Goal: Transaction & Acquisition: Purchase product/service

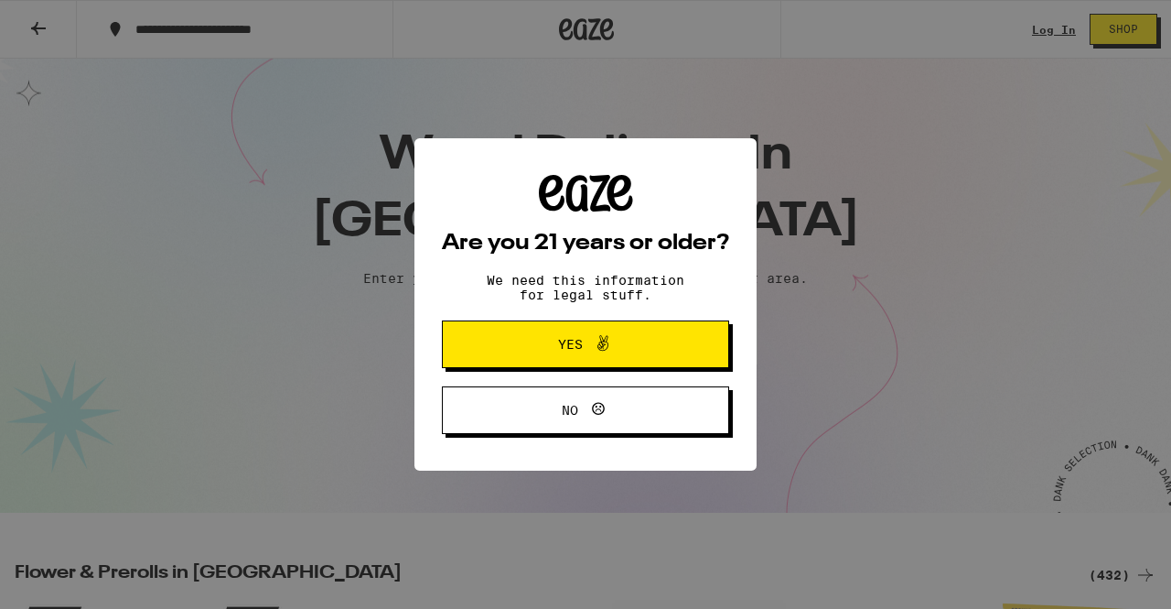
click at [630, 332] on button "Yes" at bounding box center [585, 344] width 287 height 48
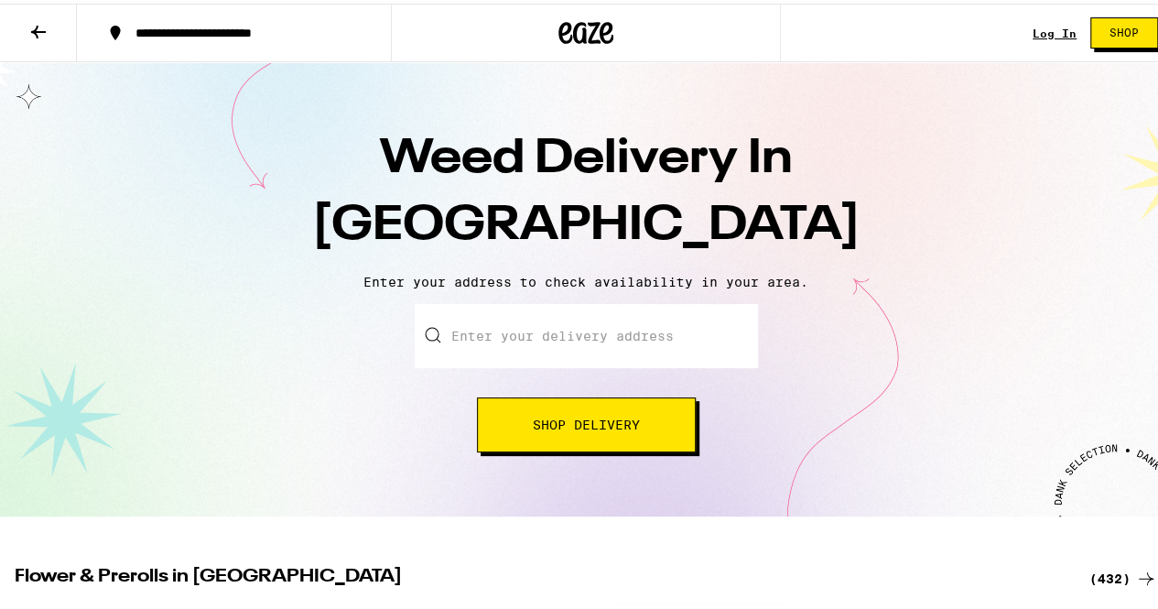
click at [580, 348] on input "Enter your delivery address" at bounding box center [586, 332] width 343 height 64
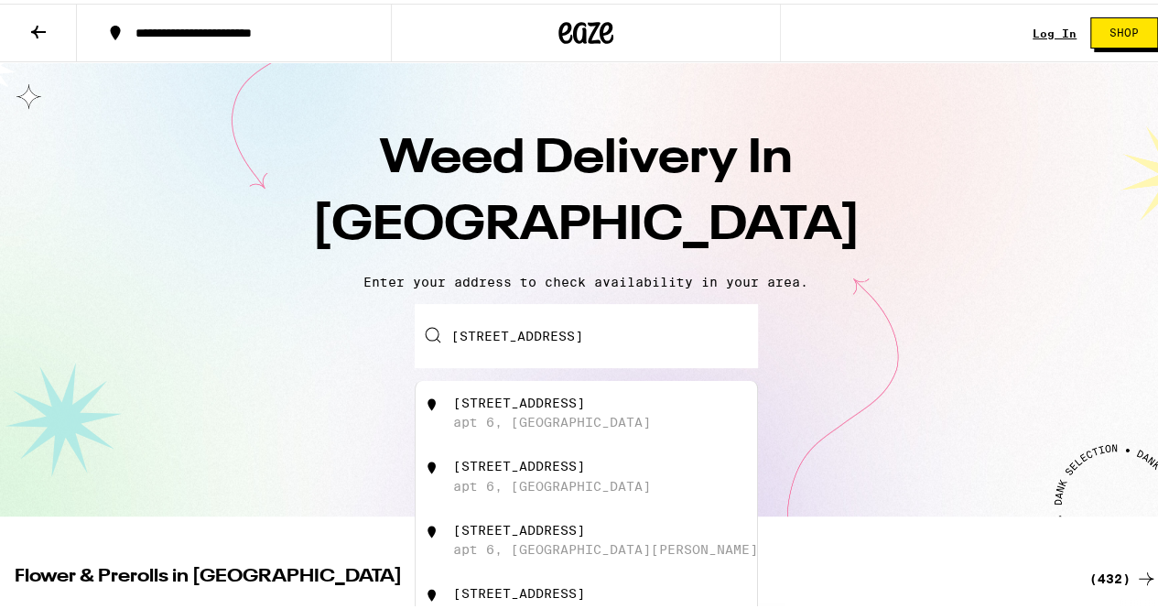
click at [816, 331] on div "Enter your delivery address 2450 Chestnut Street, Apt 6 2450 Chestnut Street ap…" at bounding box center [585, 374] width 1135 height 148
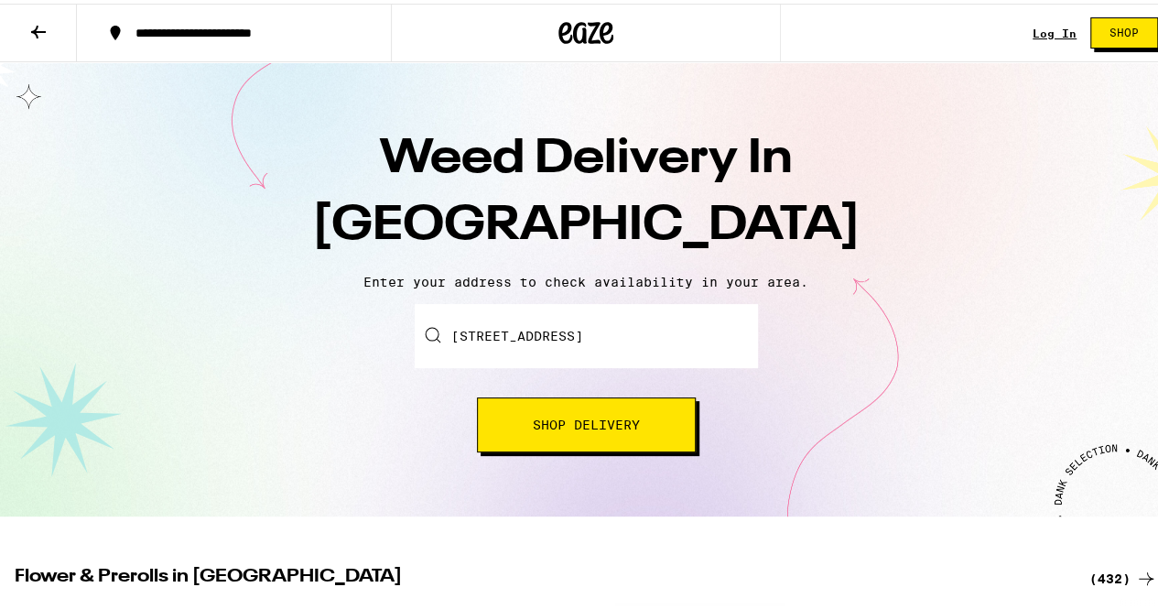
click at [576, 433] on button "Shop Delivery" at bounding box center [586, 420] width 219 height 55
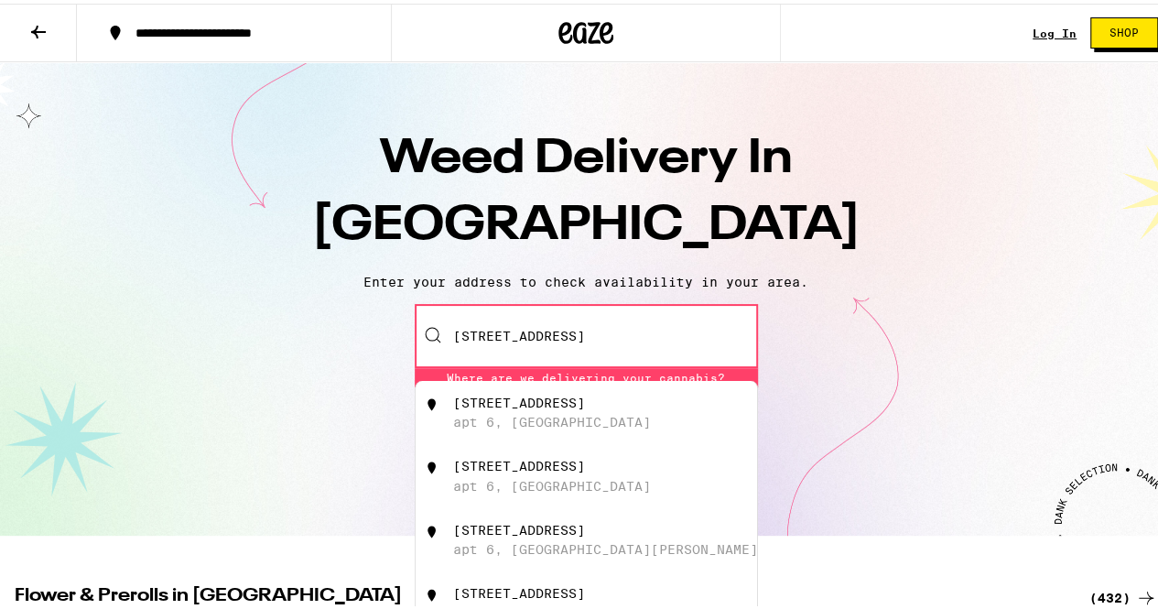
click at [578, 426] on div "apt 6, San Francisco" at bounding box center [552, 418] width 198 height 15
type input "2450 Chestnut Street apt 6, San Francisco, CA"
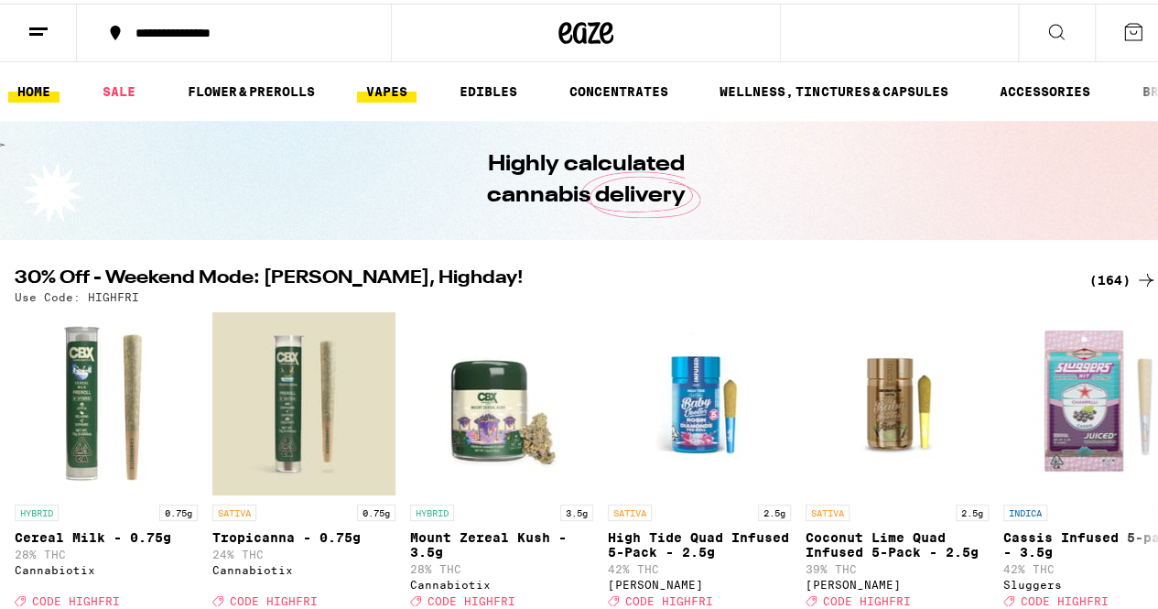
click at [403, 90] on link "VAPES" at bounding box center [386, 88] width 59 height 22
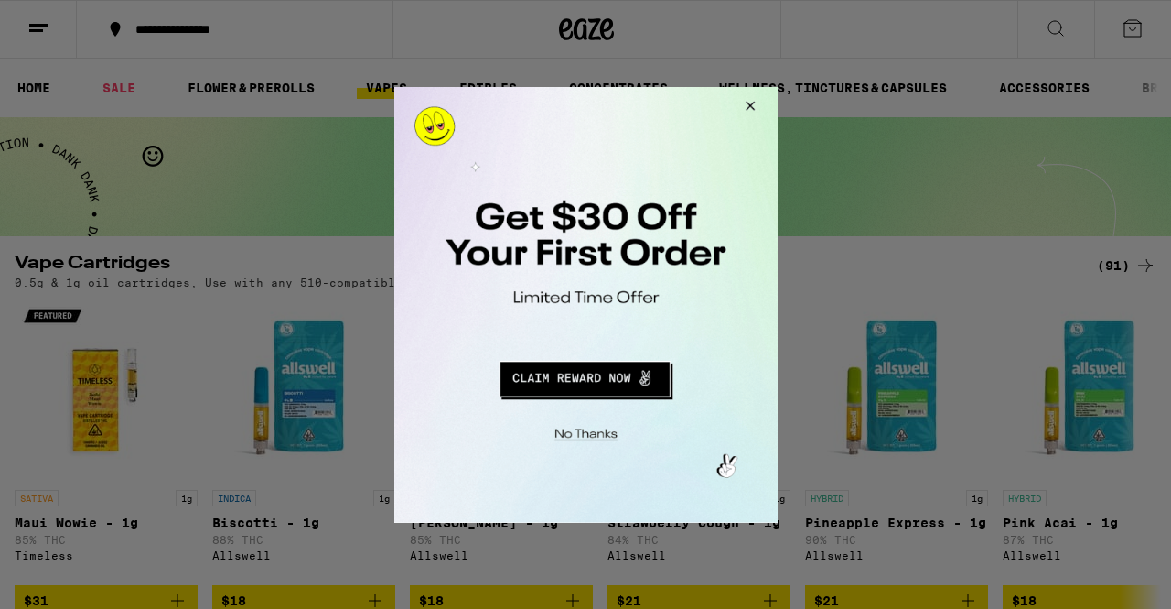
click at [565, 386] on button "Redirect to URL" at bounding box center [584, 375] width 318 height 44
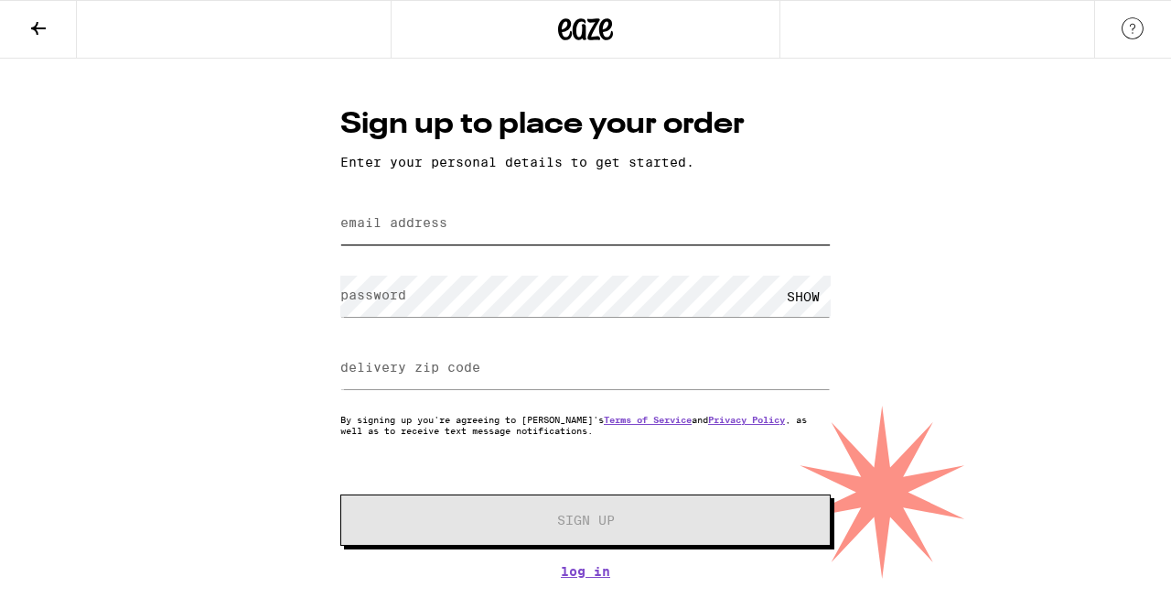
drag, startPoint x: 0, startPoint y: 0, endPoint x: 494, endPoint y: 224, distance: 542.6
click at [494, 224] on input "email address" at bounding box center [585, 223] width 490 height 41
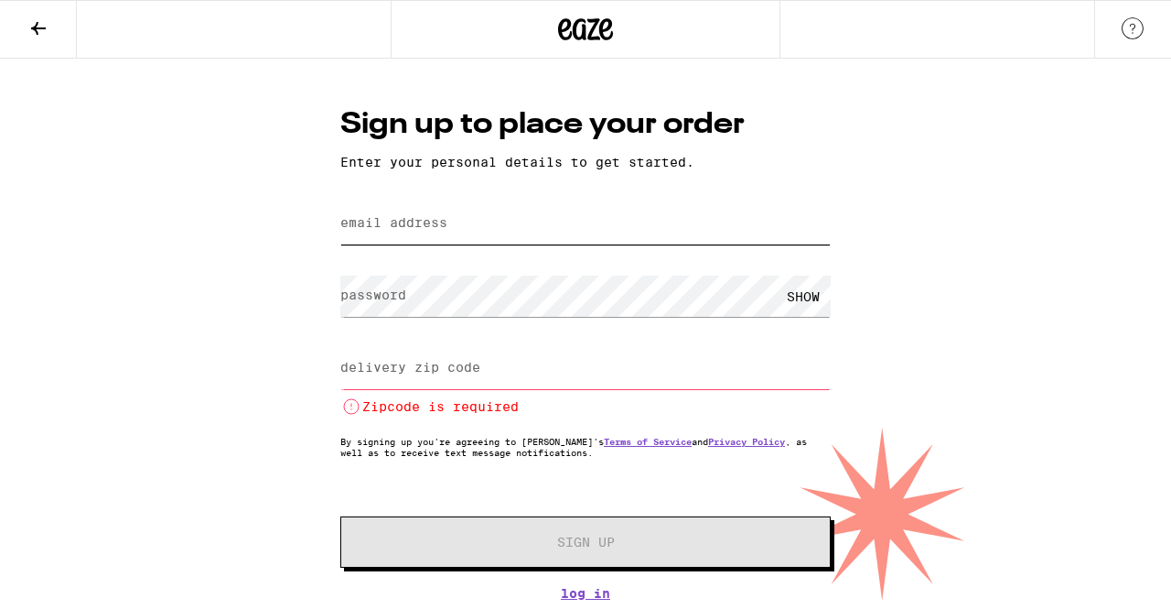
type input "michaelagnorton@gmail.com"
type input "94123"
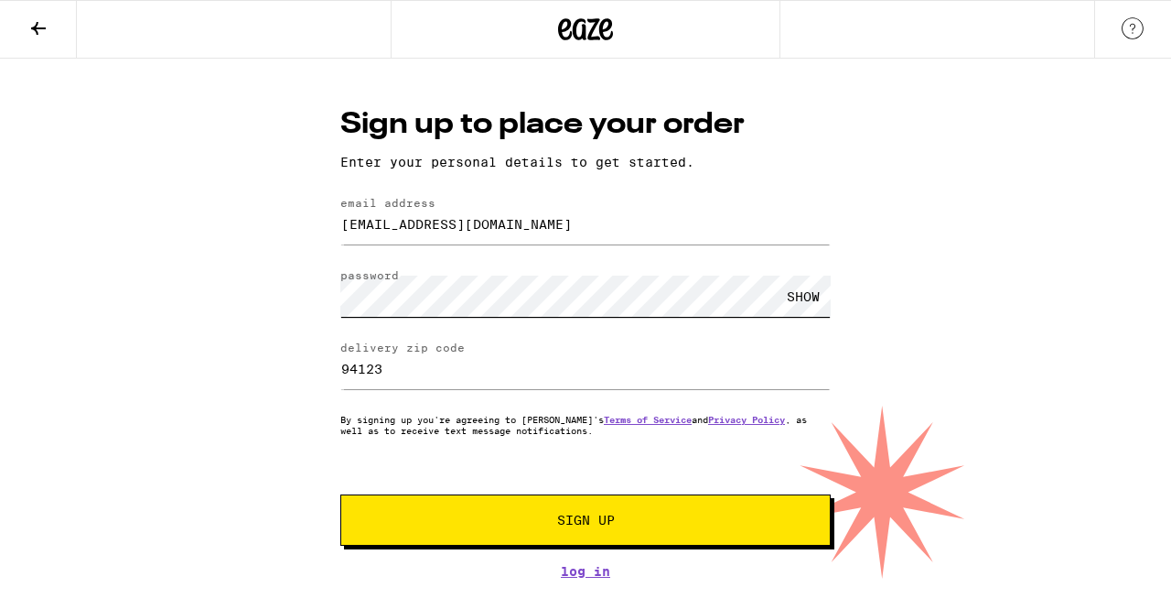
click at [340, 494] on button "Sign Up" at bounding box center [585, 519] width 490 height 51
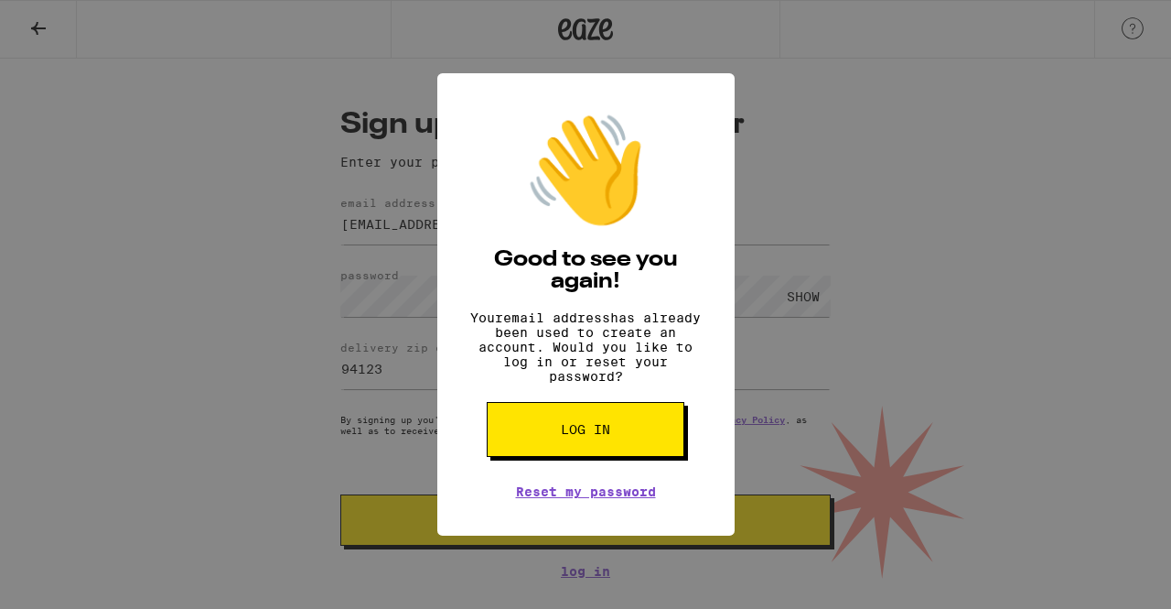
click at [589, 457] on button "Log in" at bounding box center [586, 429] width 198 height 55
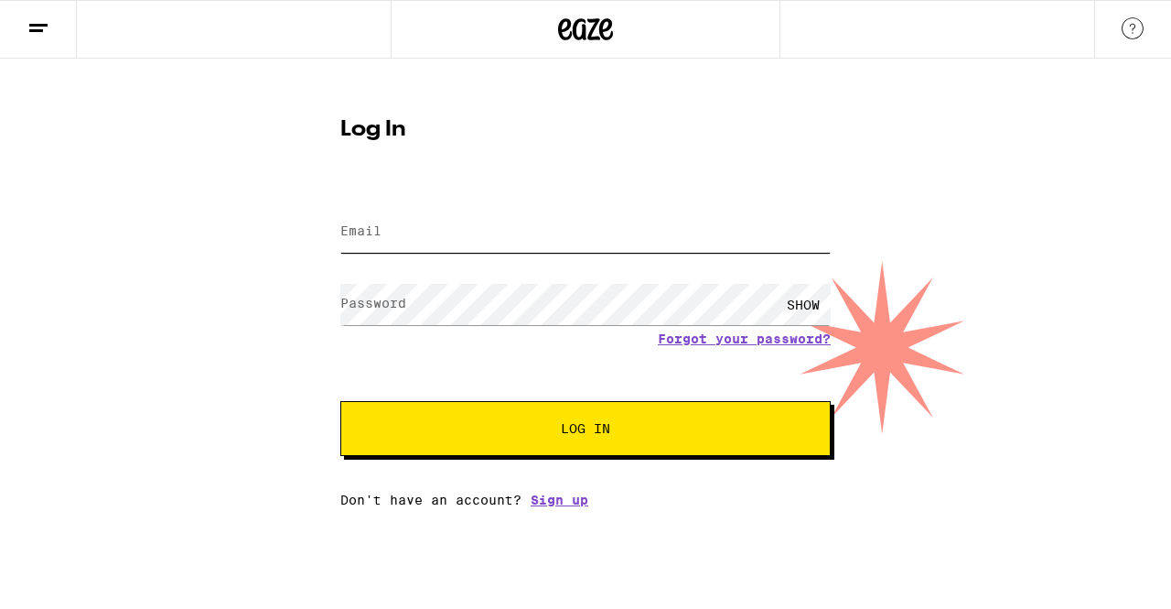
click at [432, 239] on input "Email" at bounding box center [585, 231] width 490 height 41
type input "michaelagnorton@gmail.com"
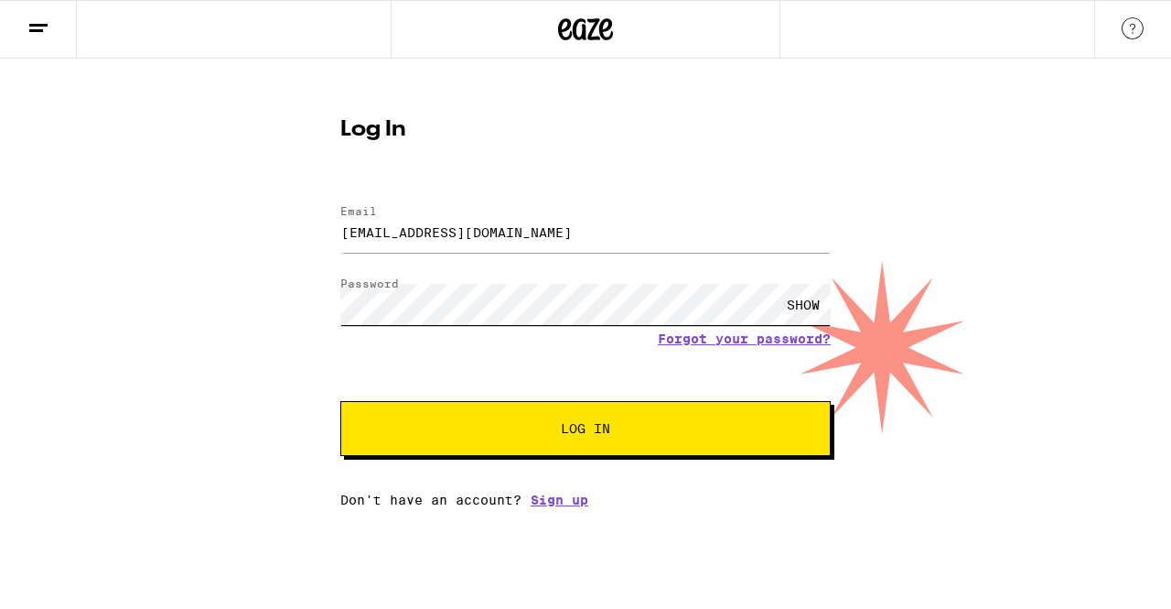
click at [340, 401] on button "Log In" at bounding box center [585, 428] width 490 height 55
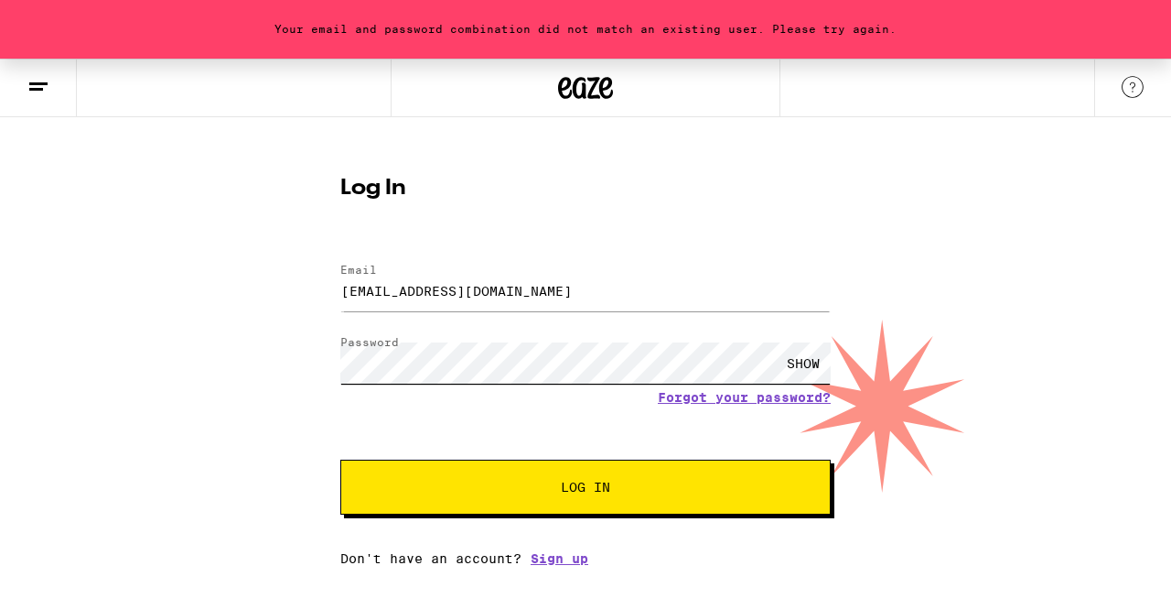
click at [340, 459] on button "Log In" at bounding box center [585, 486] width 490 height 55
click at [691, 393] on link "Forgot your password?" at bounding box center [744, 397] width 173 height 15
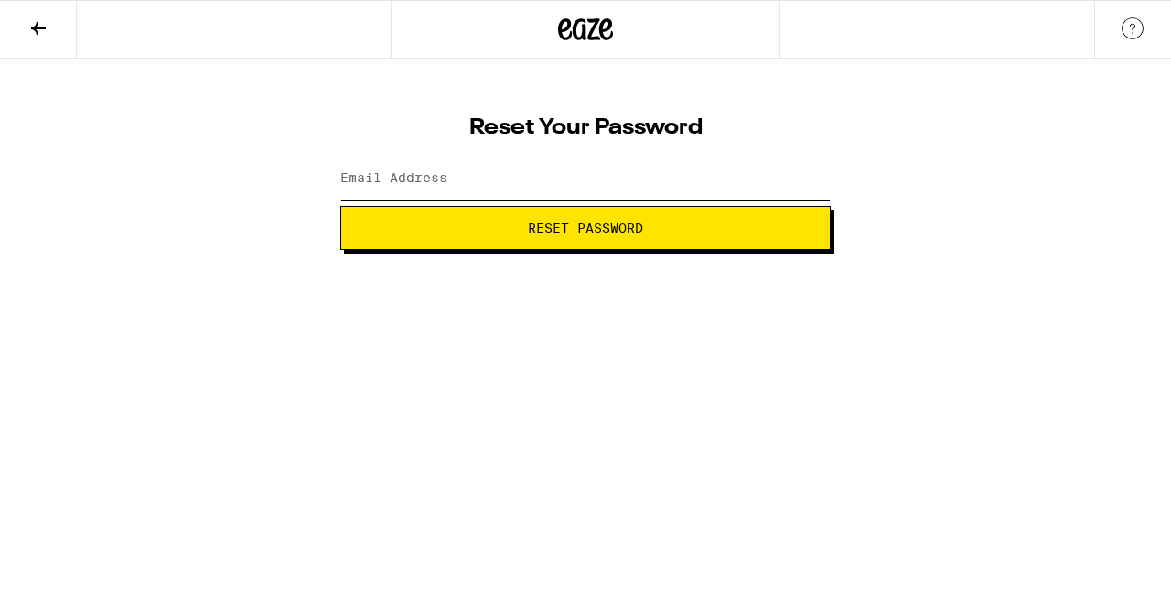
click at [556, 165] on input "Email Address" at bounding box center [585, 178] width 490 height 41
type input "michaelagnorton@gmail.com"
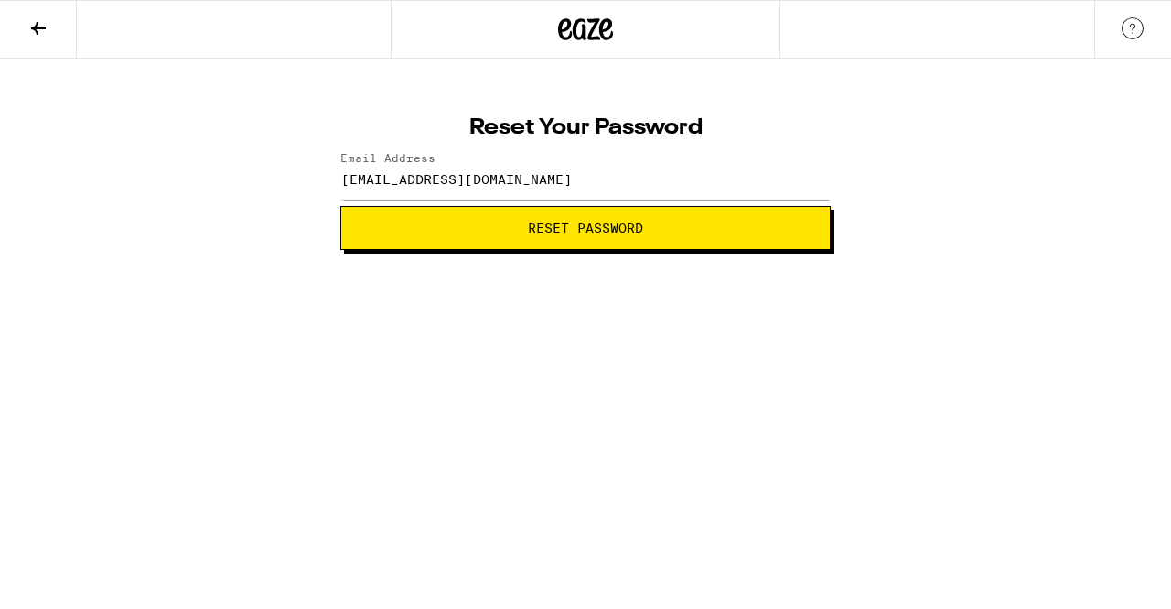
click at [569, 240] on button "Reset Password" at bounding box center [585, 228] width 490 height 44
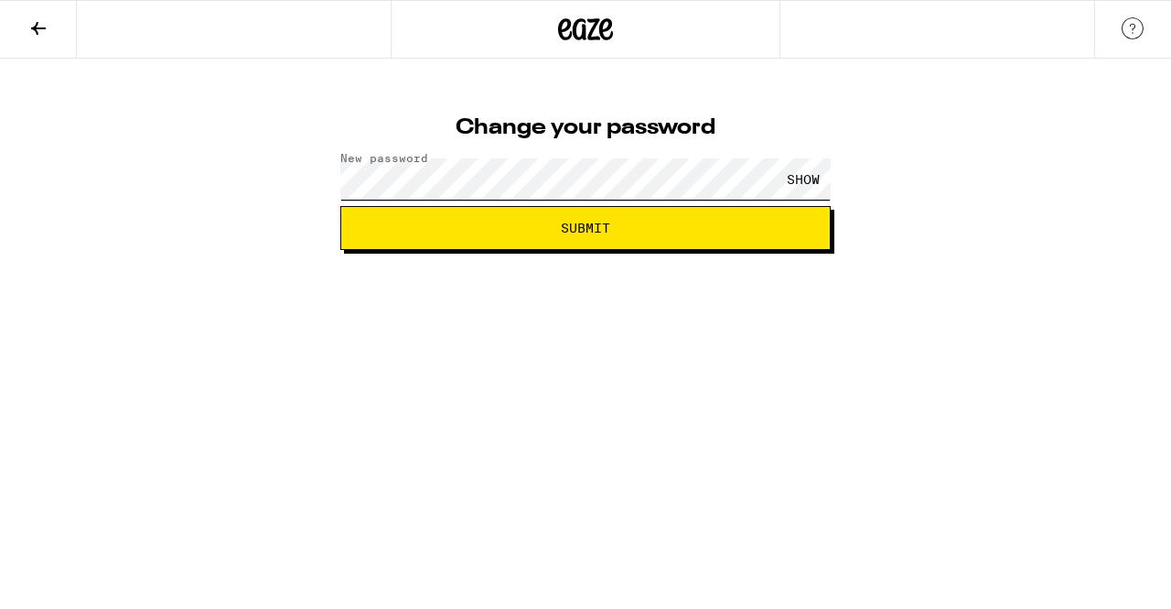
click at [340, 206] on button "Submit" at bounding box center [585, 228] width 490 height 44
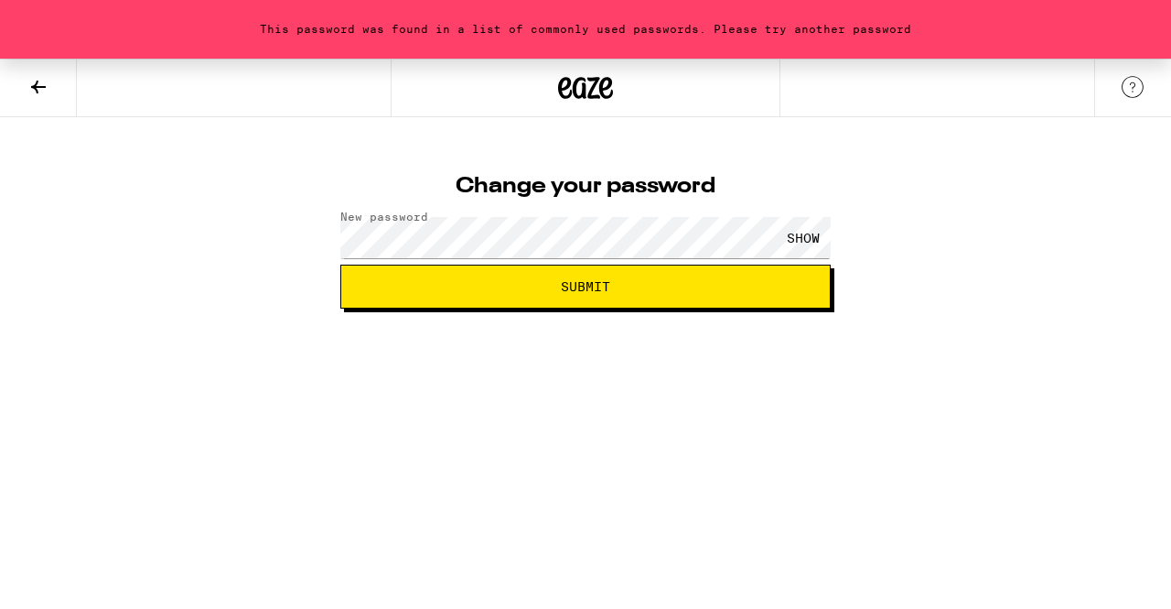
click at [817, 240] on div "SHOW" at bounding box center [803, 237] width 55 height 41
click at [340, 264] on button "Submit" at bounding box center [585, 286] width 490 height 44
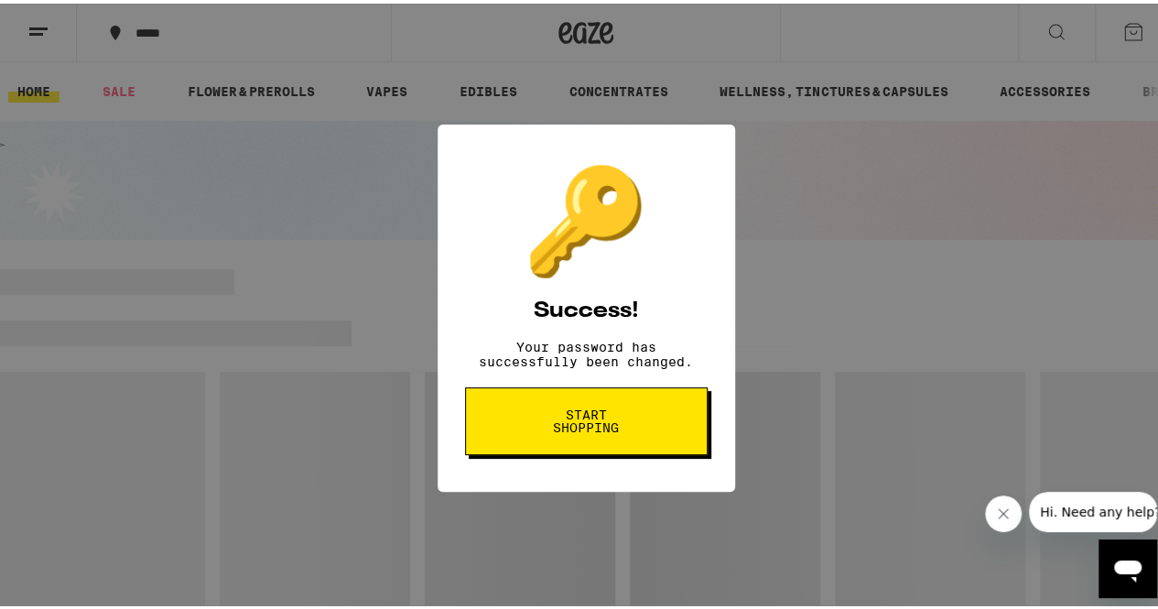
click at [618, 411] on button "Start shopping" at bounding box center [586, 417] width 243 height 68
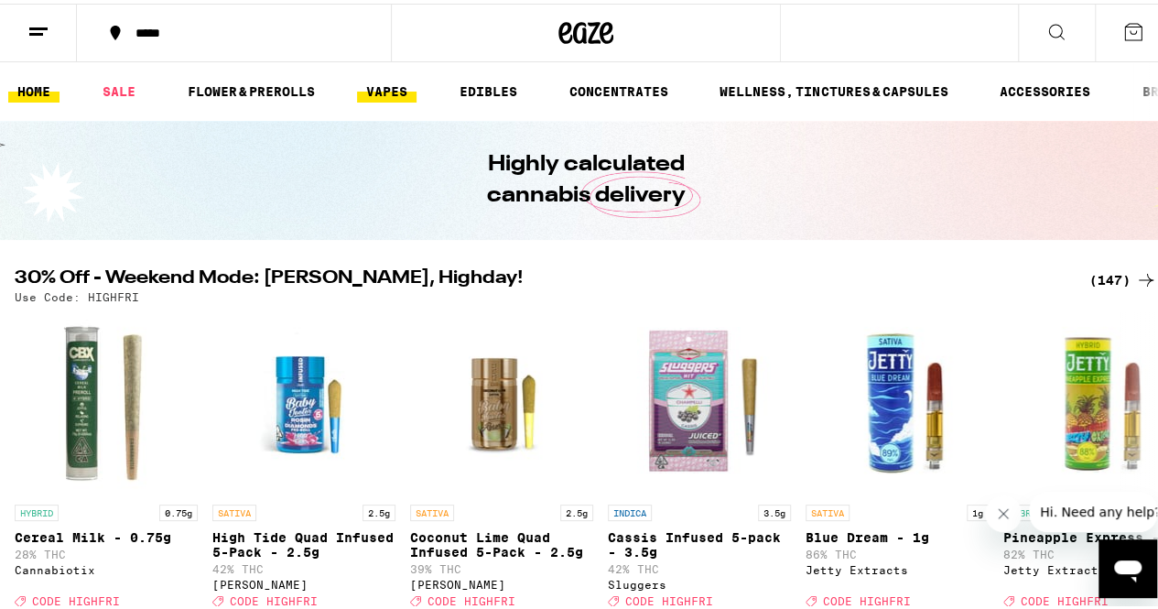
click at [397, 81] on link "VAPES" at bounding box center [386, 88] width 59 height 22
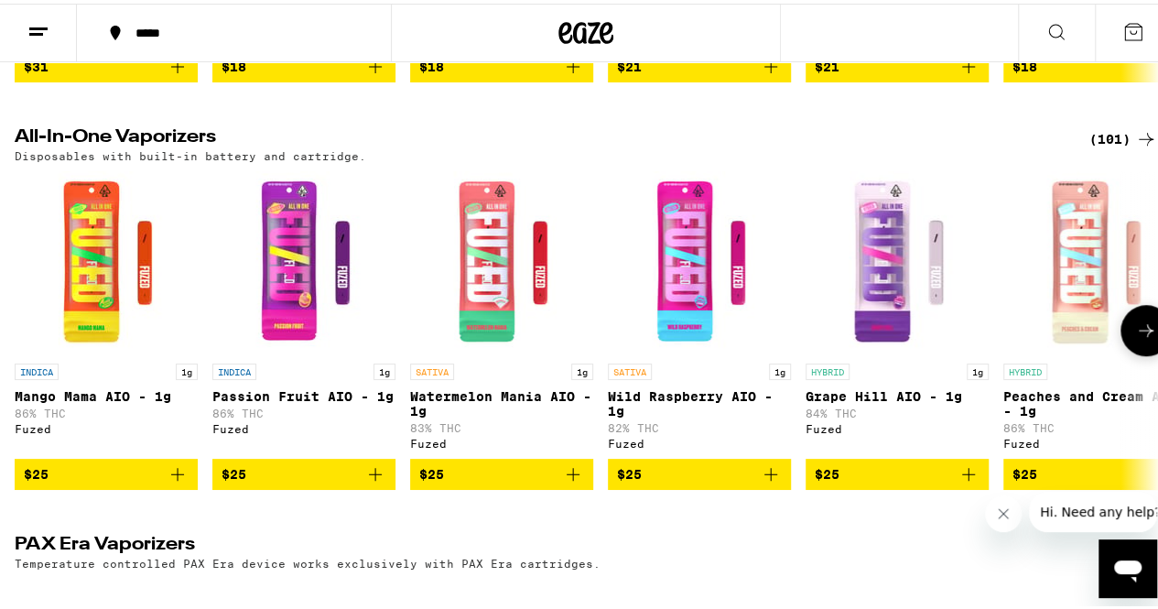
scroll to position [538, 0]
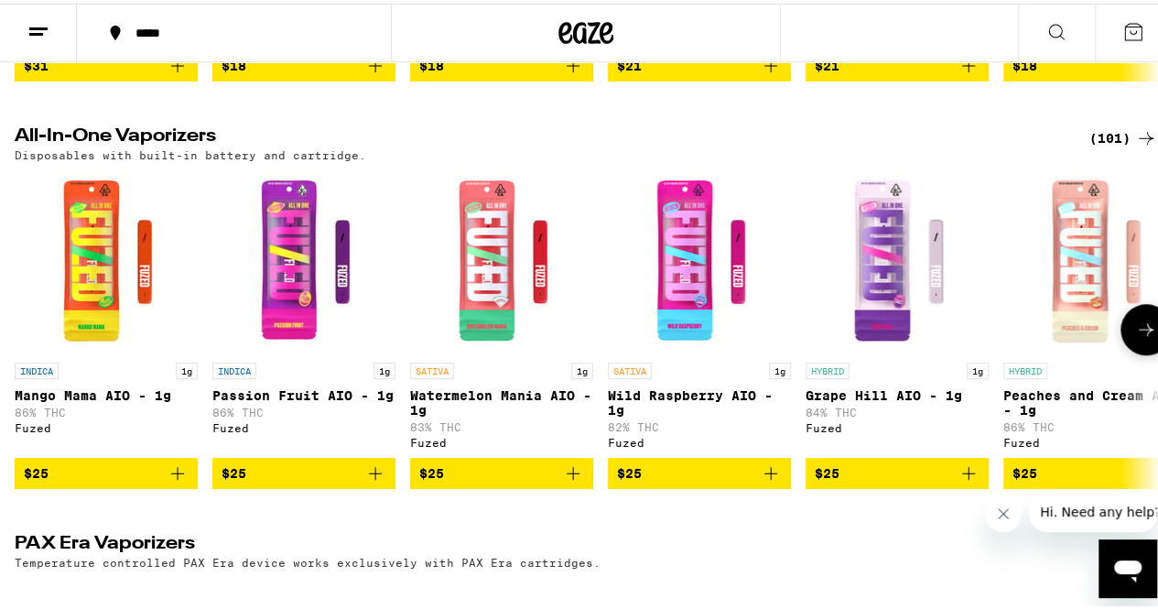
click at [888, 292] on img "Open page for Grape Hill AIO - 1g from Fuzed" at bounding box center [896, 258] width 183 height 183
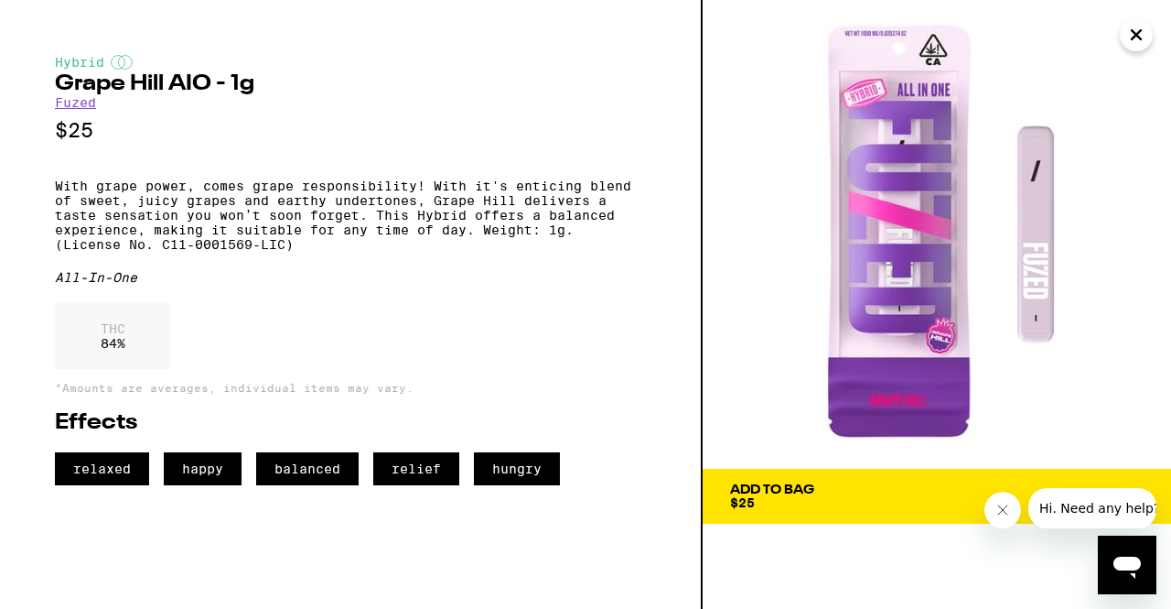
click at [867, 208] on img at bounding box center [937, 234] width 469 height 469
click at [781, 496] on div "Add To Bag" at bounding box center [772, 489] width 84 height 13
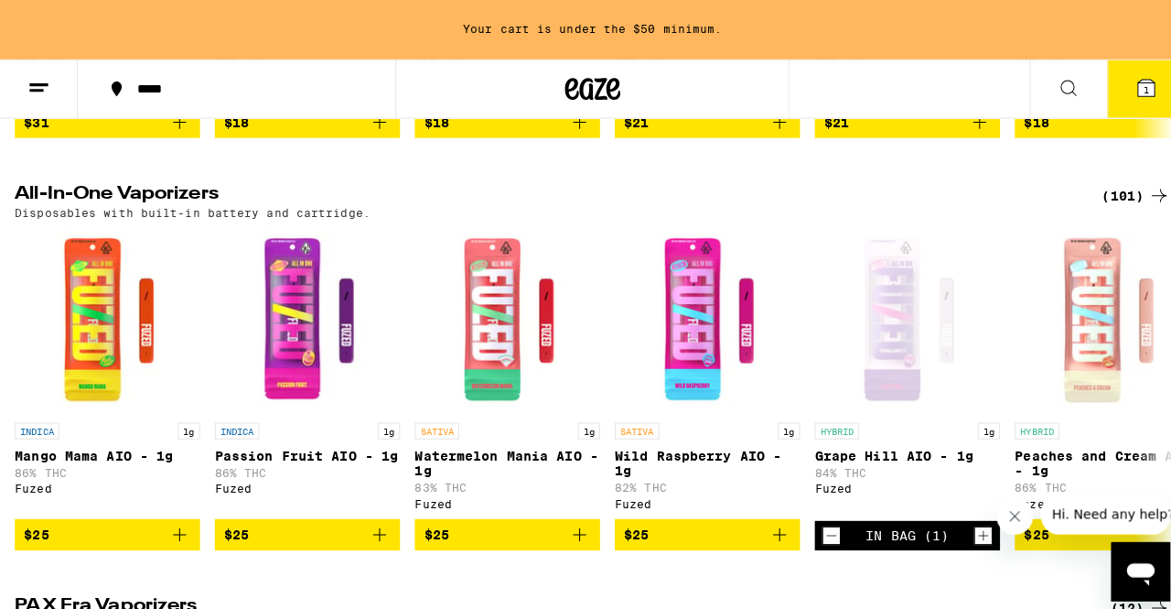
scroll to position [597, 0]
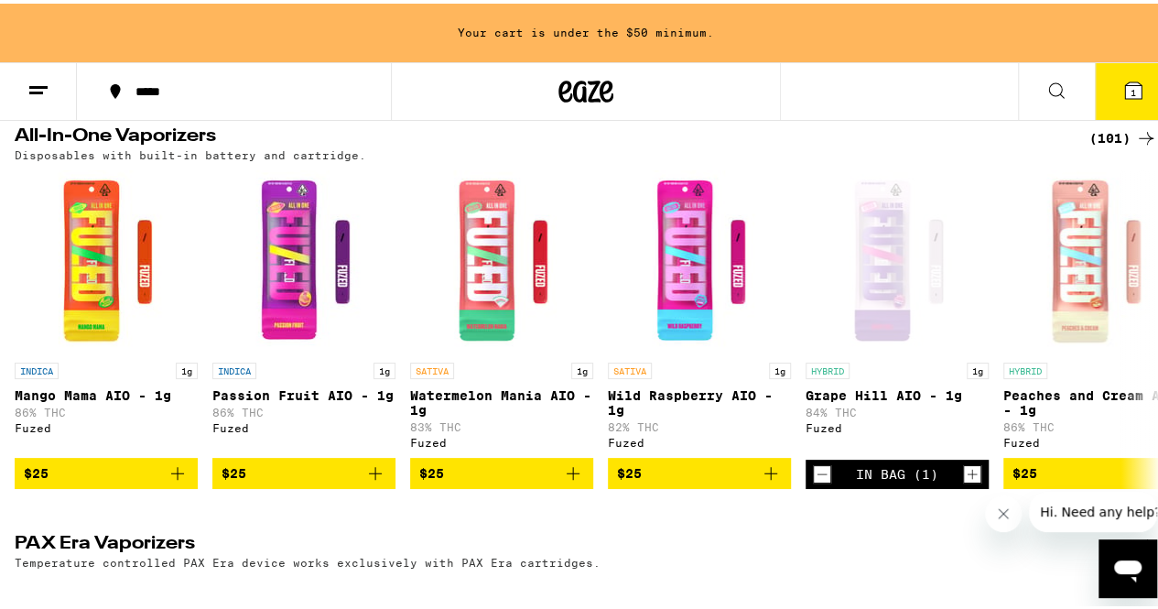
click at [1130, 85] on span "1" at bounding box center [1132, 88] width 5 height 11
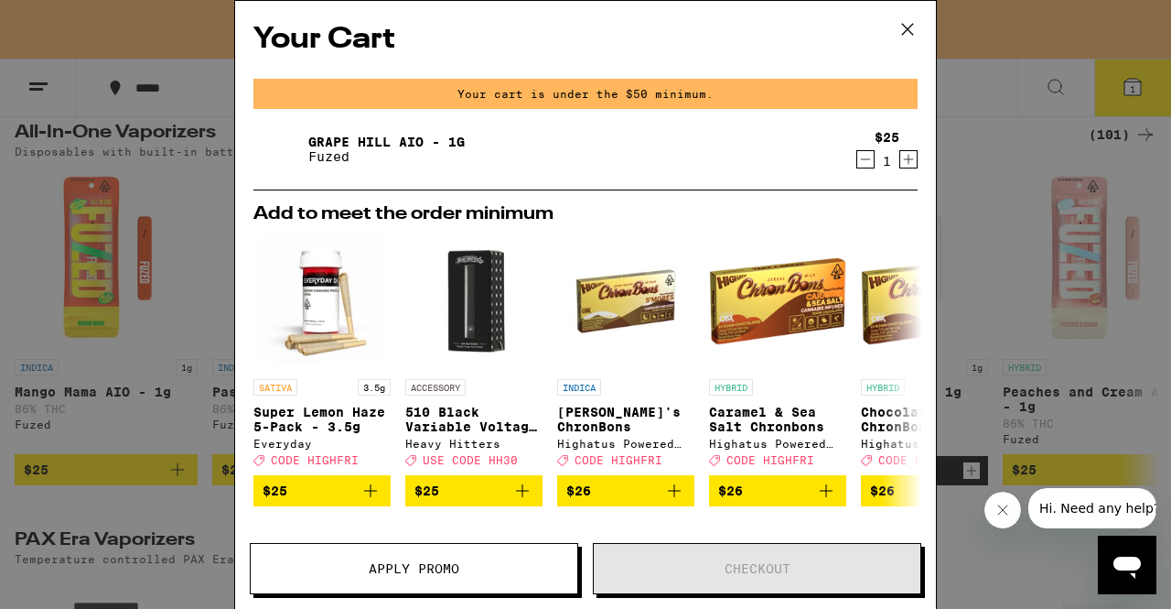
click at [900, 29] on icon at bounding box center [907, 29] width 27 height 27
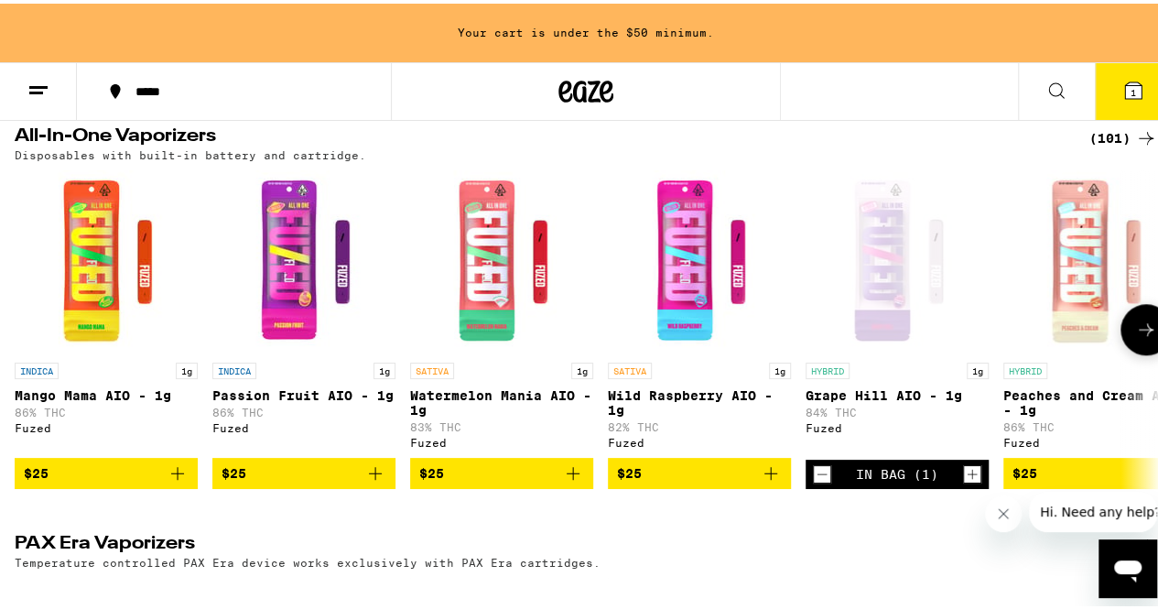
click at [973, 481] on icon "Increment" at bounding box center [972, 470] width 16 height 22
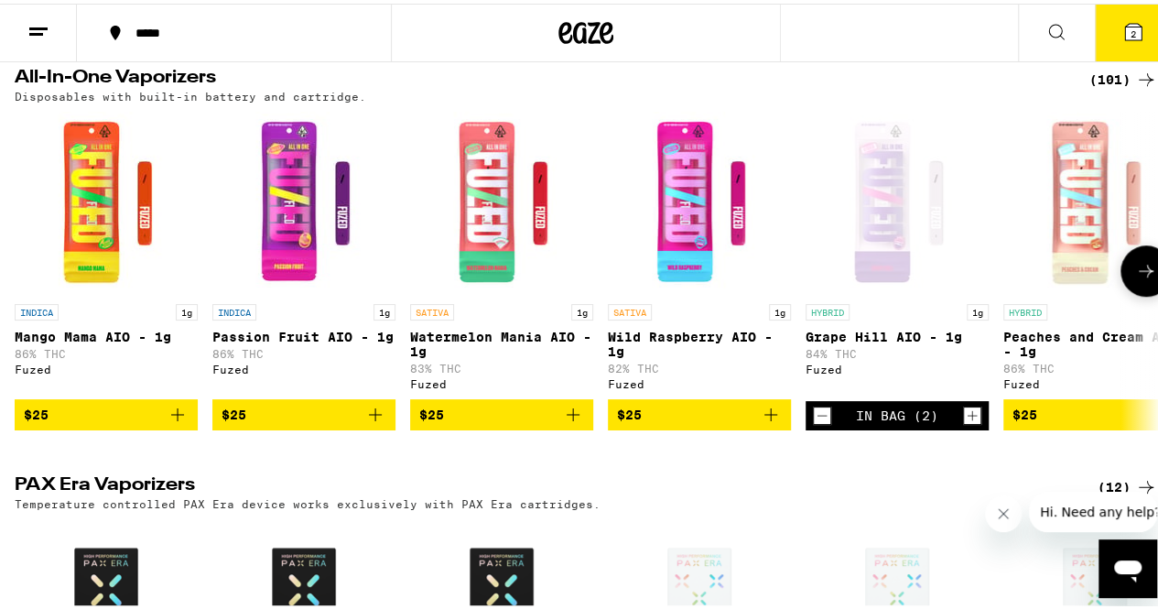
scroll to position [538, 0]
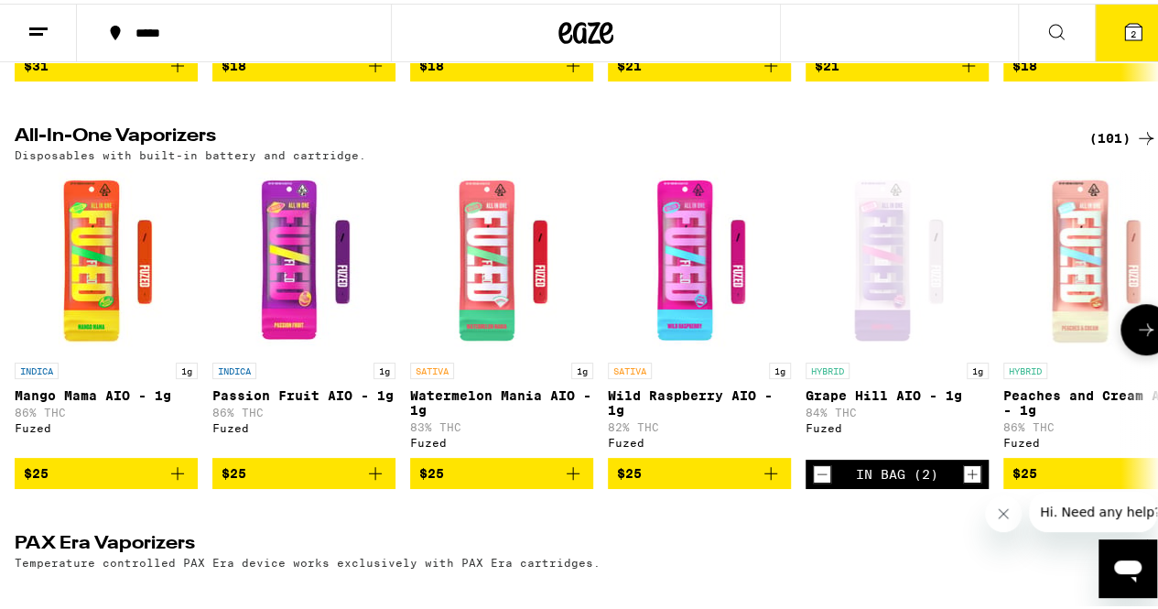
click at [814, 475] on icon "Decrement" at bounding box center [822, 470] width 16 height 22
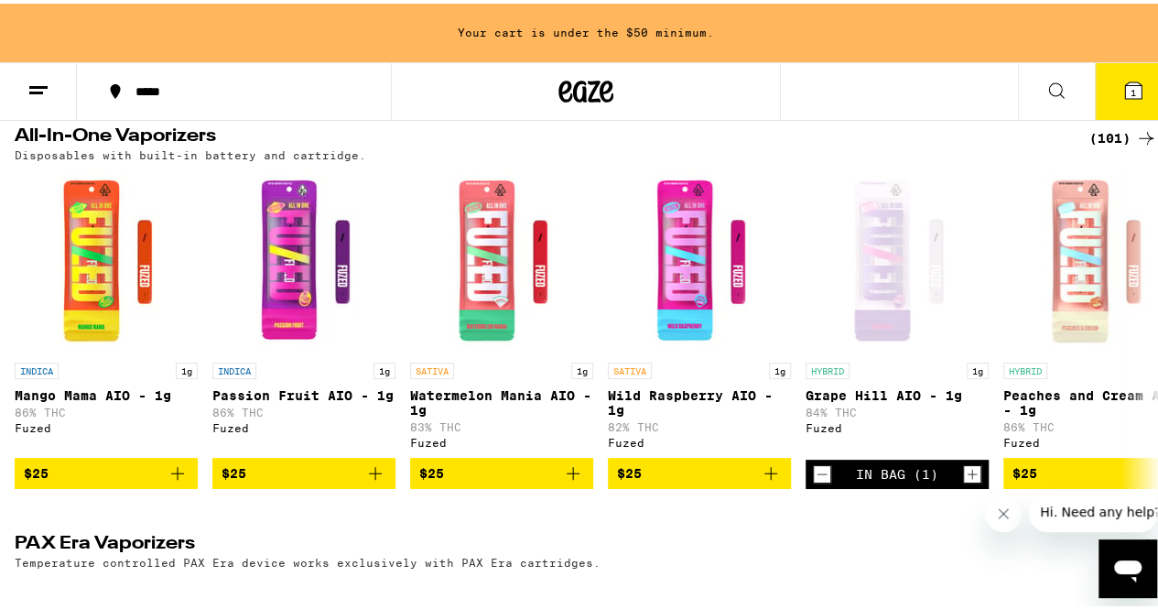
scroll to position [0, 0]
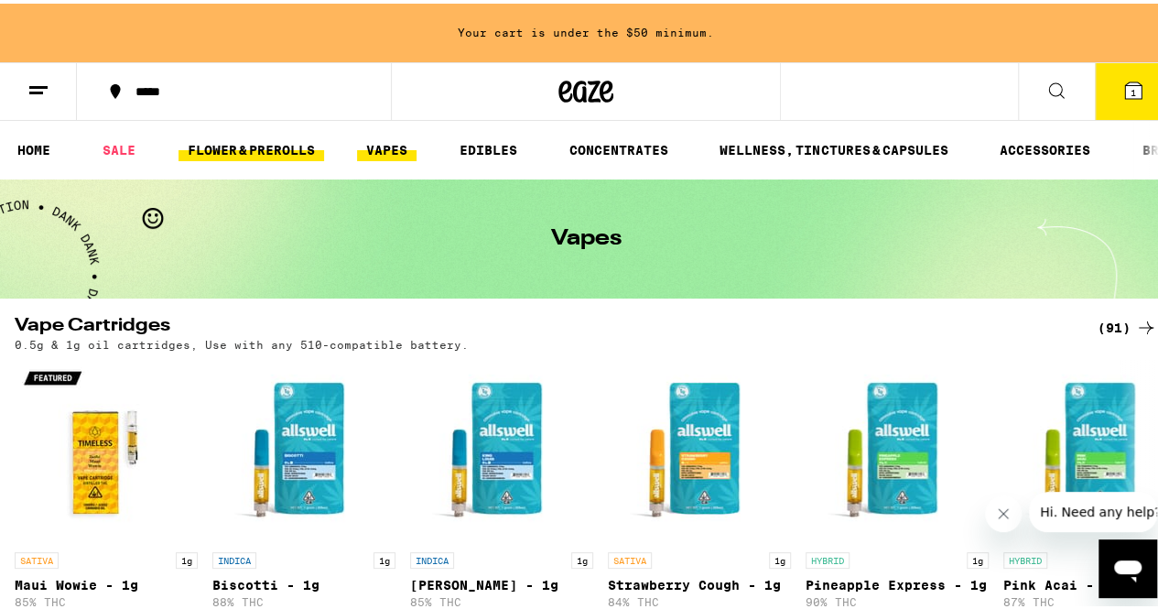
click at [214, 140] on link "FLOWER & PREROLLS" at bounding box center [251, 146] width 146 height 22
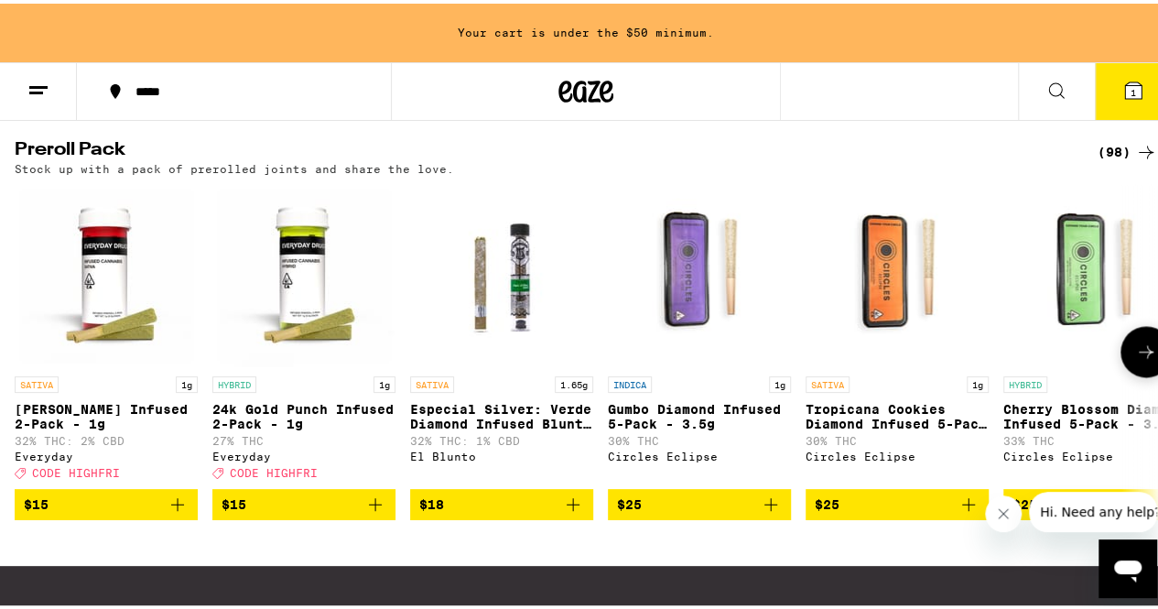
scroll to position [1403, 0]
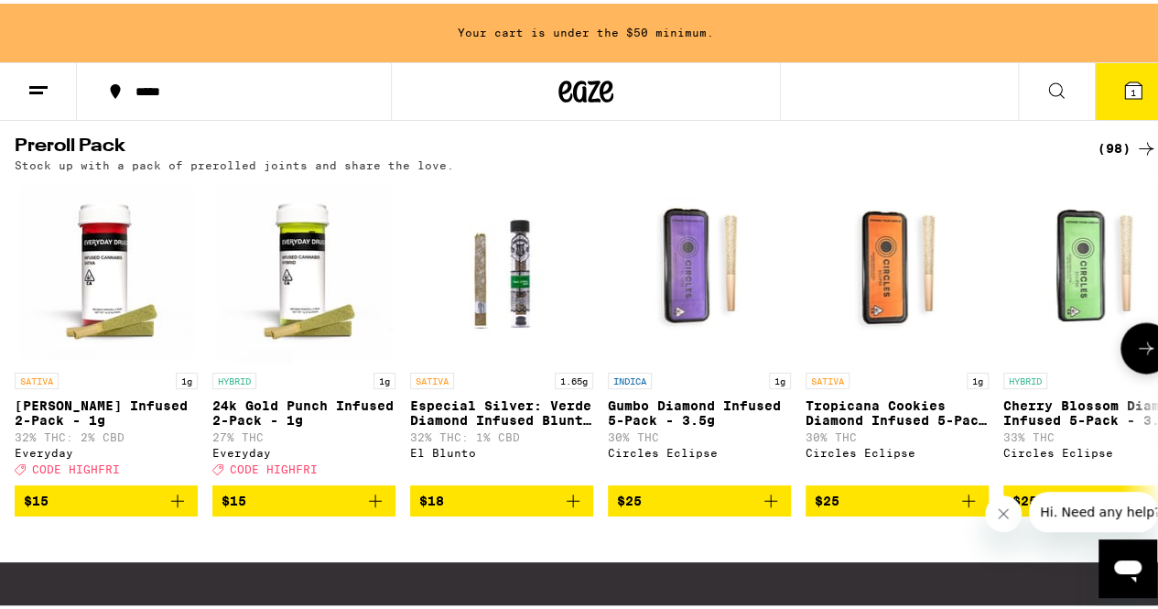
click at [694, 512] on button "$25" at bounding box center [699, 496] width 183 height 31
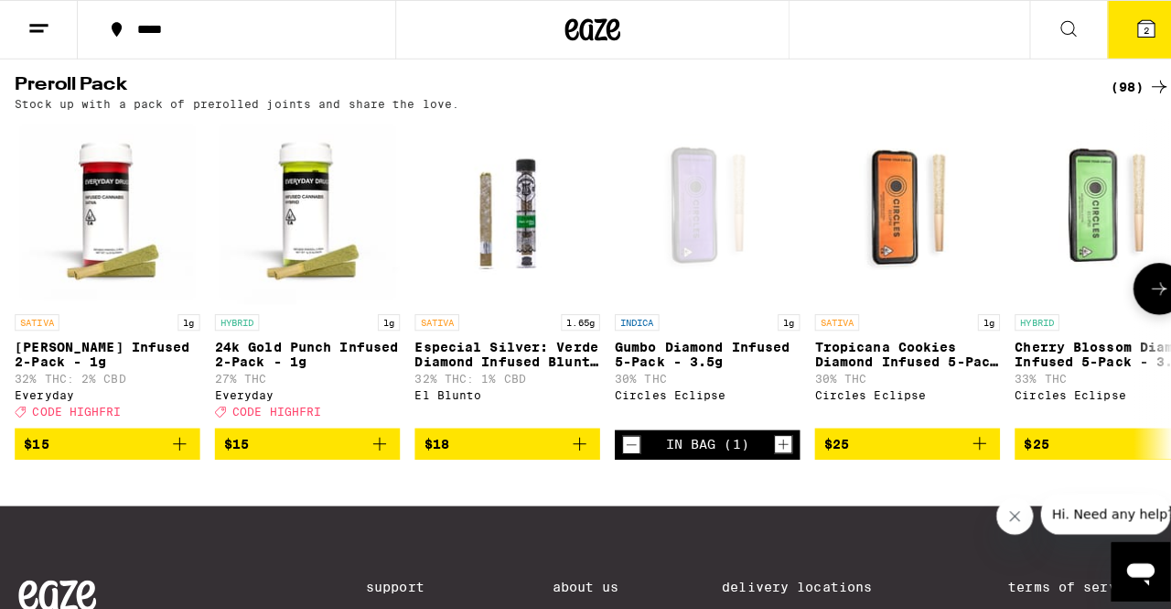
scroll to position [1344, 0]
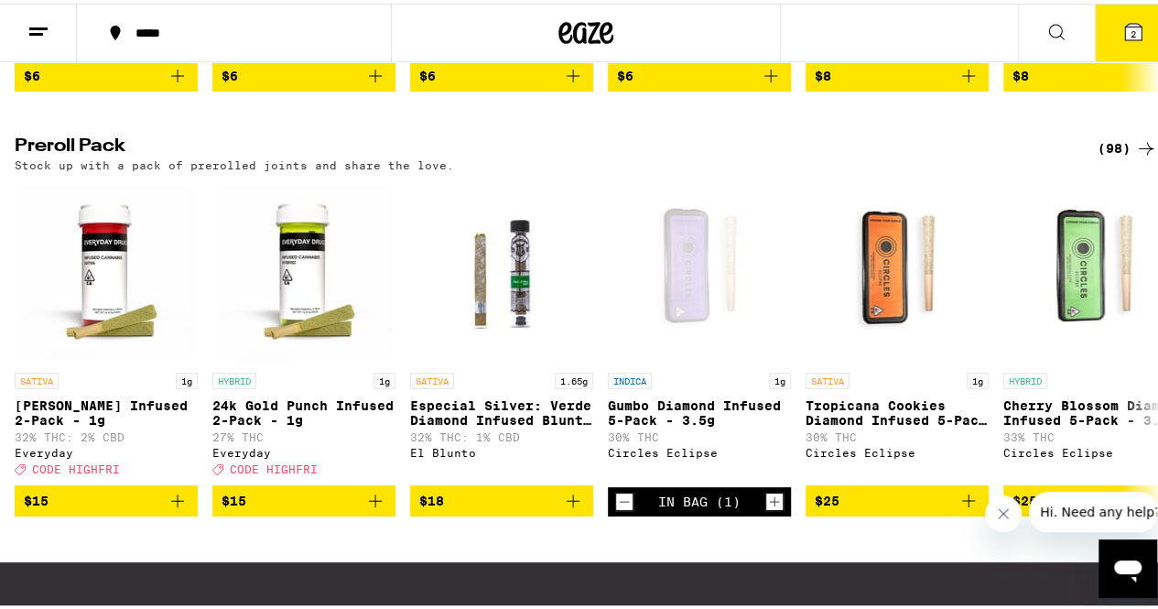
click at [1120, 13] on button "2" at bounding box center [1132, 29] width 77 height 57
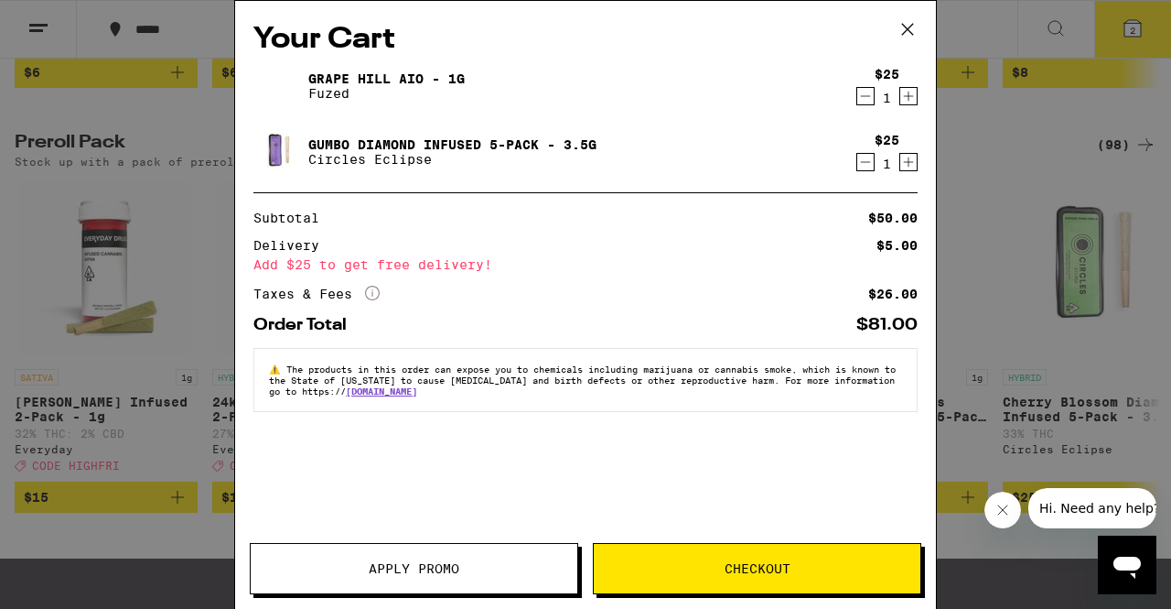
click at [754, 568] on span "Checkout" at bounding box center [758, 568] width 66 height 13
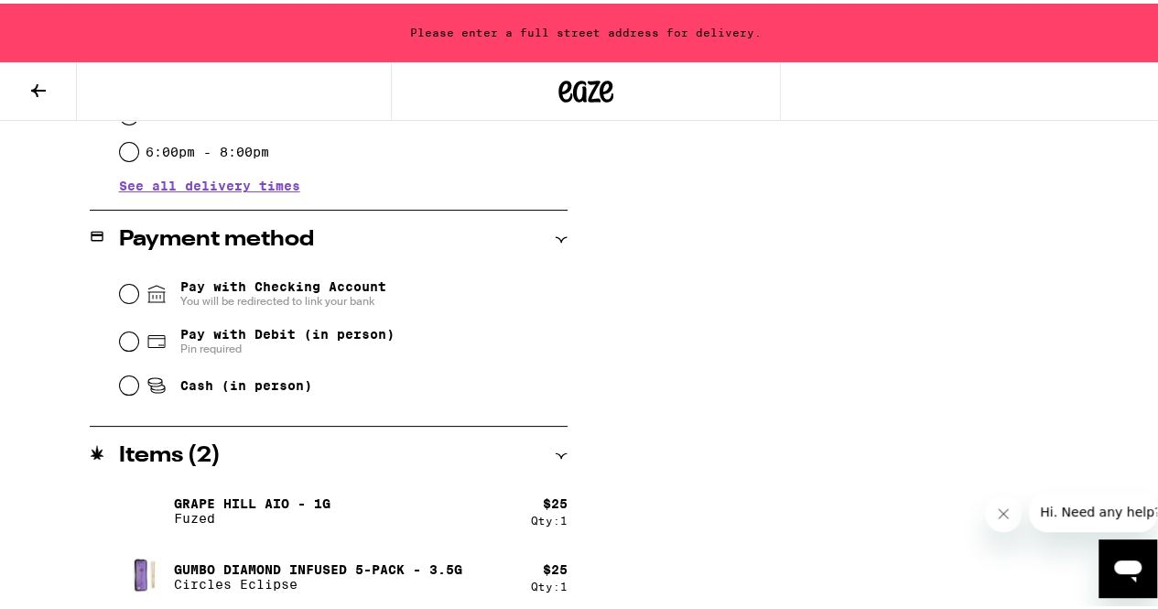
scroll to position [678, 0]
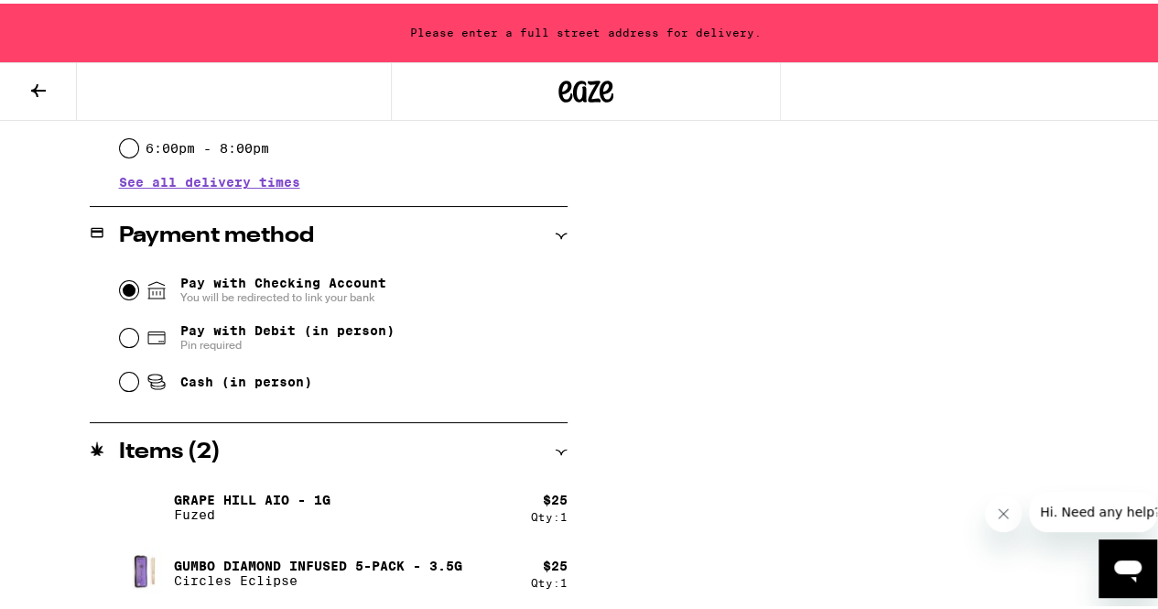
click at [130, 287] on input "Pay with Checking Account You will be redirected to link your bank" at bounding box center [129, 286] width 18 height 18
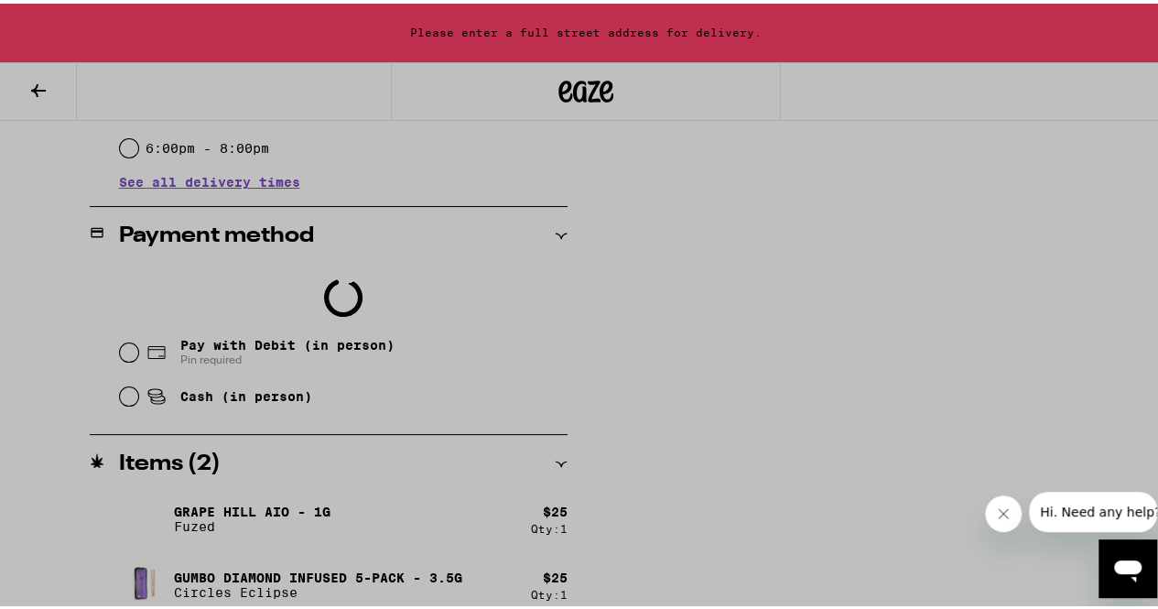
click at [123, 343] on div at bounding box center [585, 304] width 1171 height 609
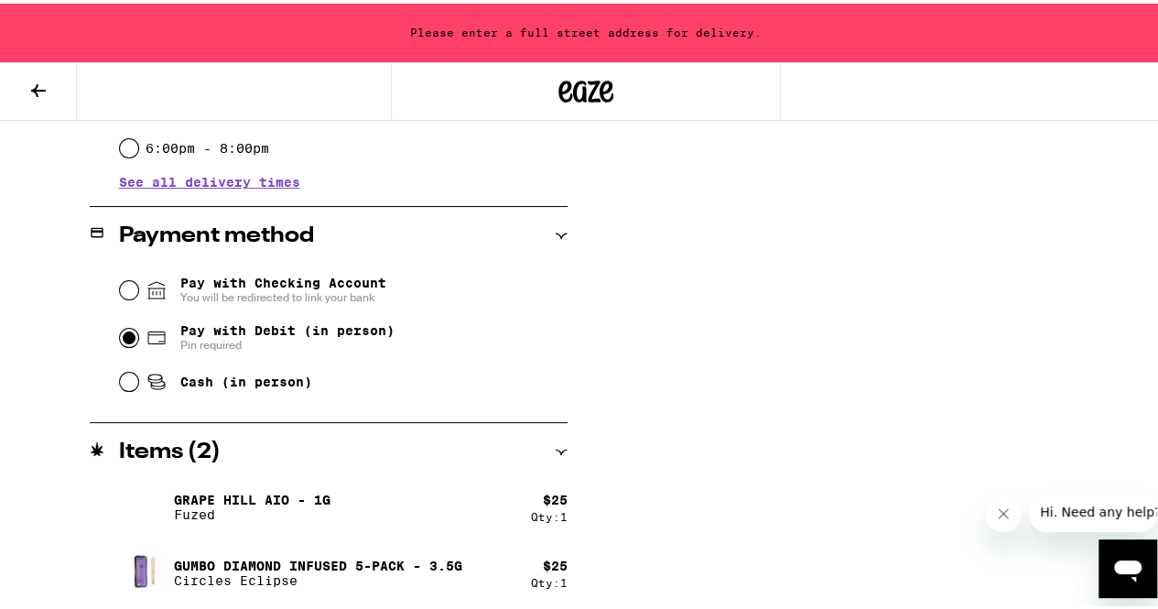
click at [124, 336] on input "Pay with Debit (in person) Pin required" at bounding box center [129, 334] width 18 height 18
radio input "true"
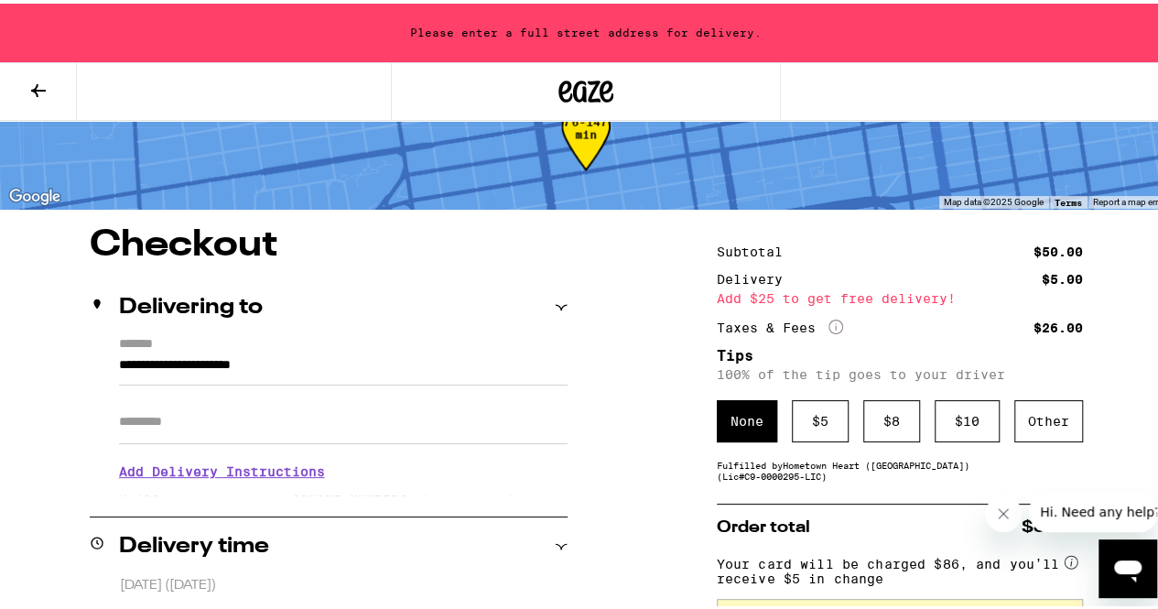
scroll to position [67, 0]
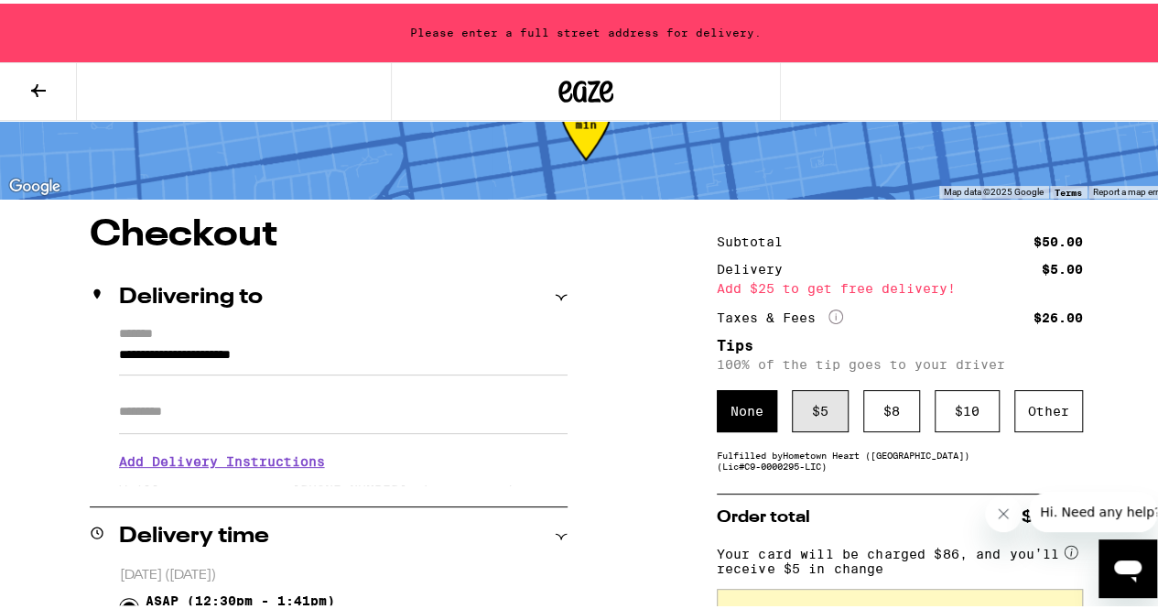
click at [809, 396] on div "$ 5" at bounding box center [820, 407] width 57 height 42
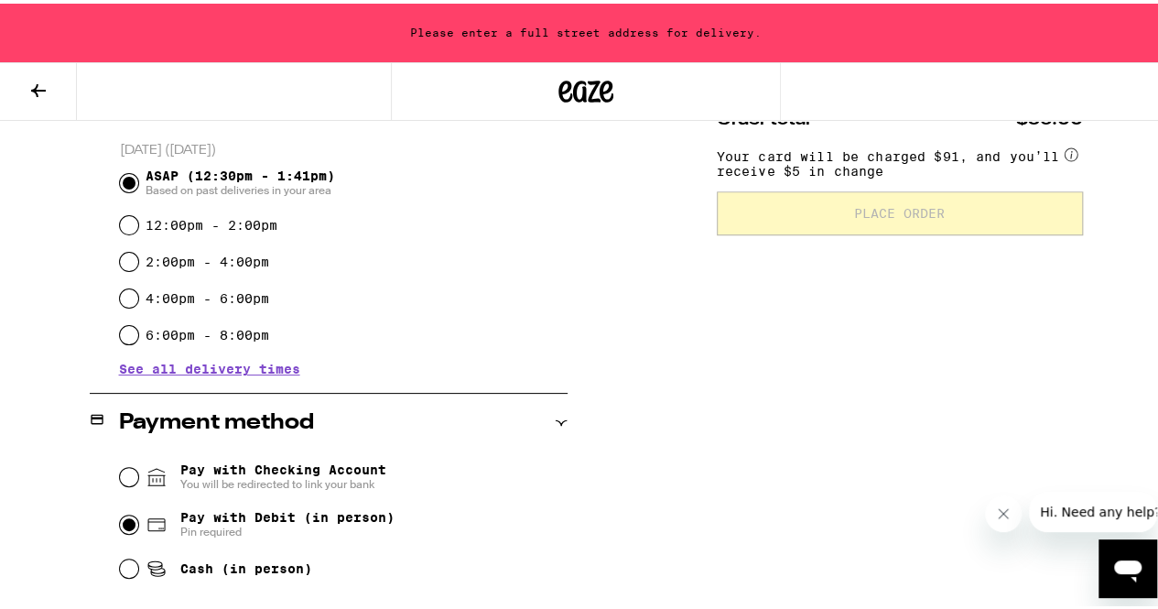
scroll to position [497, 0]
